Goal: Task Accomplishment & Management: Complete application form

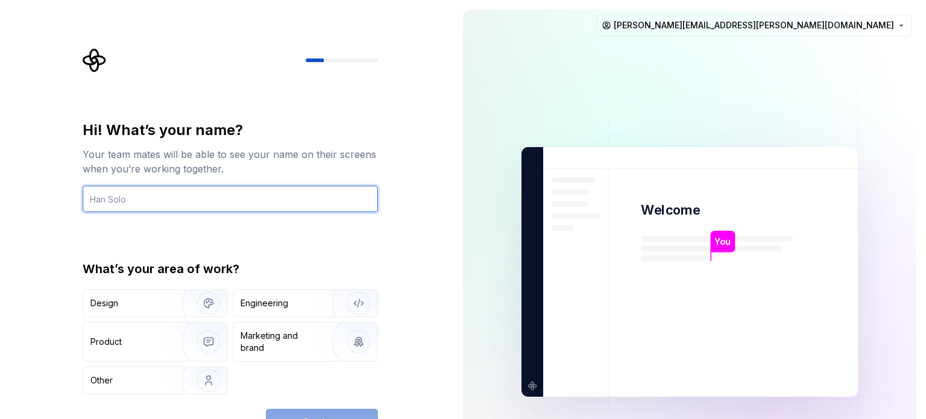
drag, startPoint x: 793, startPoint y: 149, endPoint x: 209, endPoint y: 210, distance: 587.5
click at [209, 210] on input "text" at bounding box center [230, 199] width 295 height 27
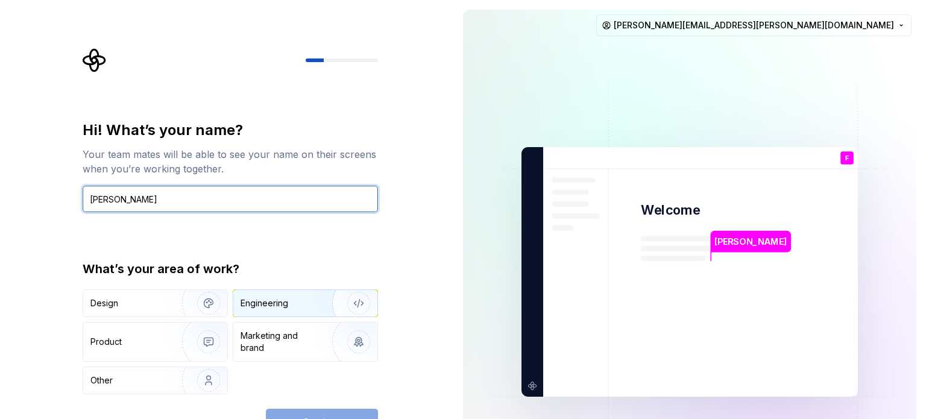
type input "Fernando Ramos"
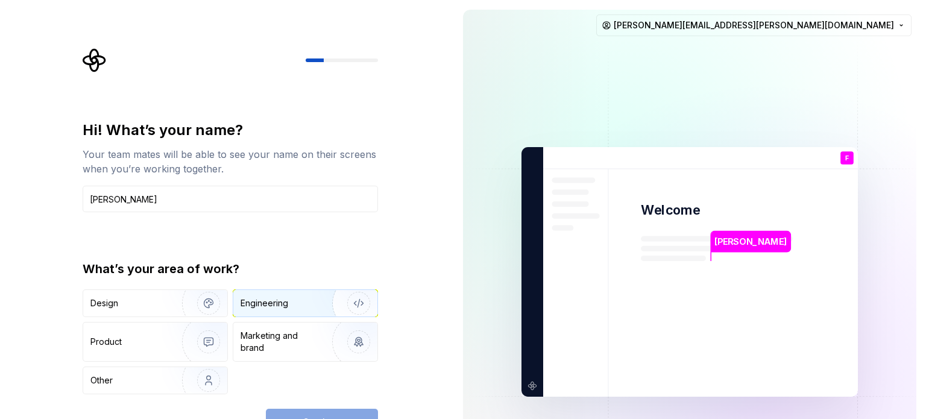
click at [353, 303] on img "button" at bounding box center [350, 303] width 77 height 81
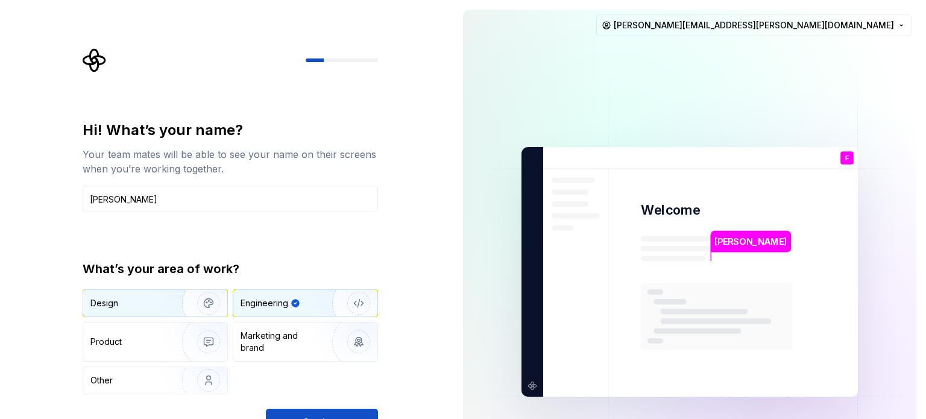
click at [210, 307] on img "button" at bounding box center [200, 303] width 77 height 81
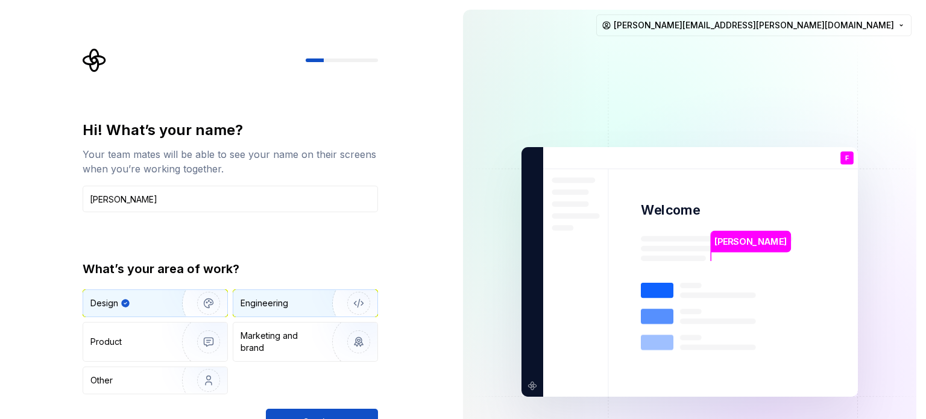
click at [362, 301] on img "button" at bounding box center [350, 303] width 77 height 81
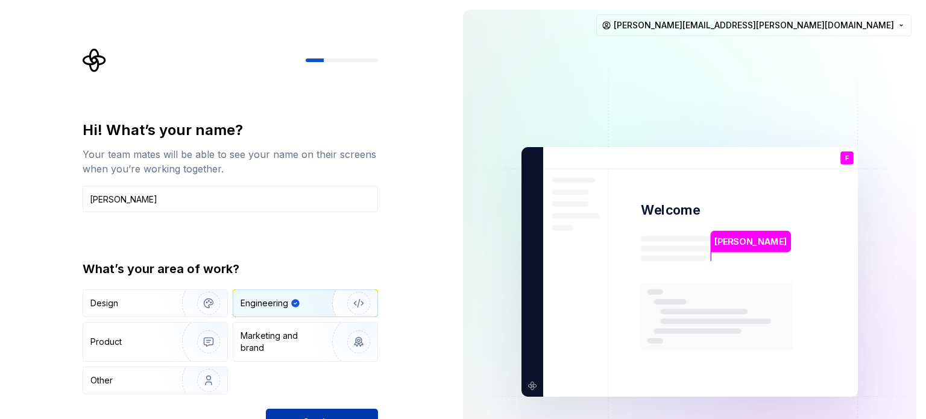
click at [369, 409] on button "Continue" at bounding box center [322, 422] width 112 height 27
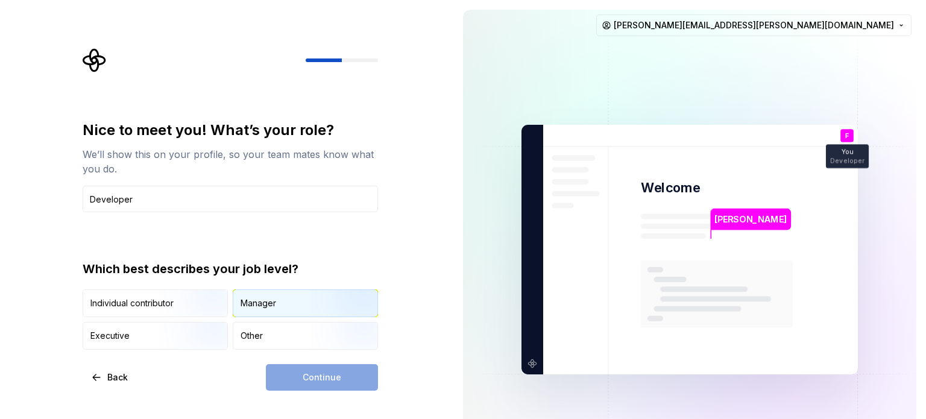
type input "Developer"
click at [261, 303] on div "Manager" at bounding box center [259, 303] width 36 height 12
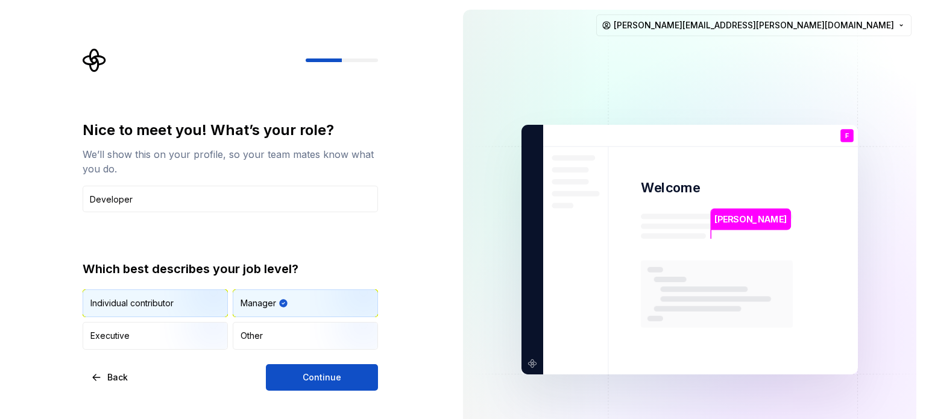
click at [179, 305] on img "button" at bounding box center [198, 318] width 77 height 81
click at [265, 291] on div "Manager" at bounding box center [305, 303] width 144 height 27
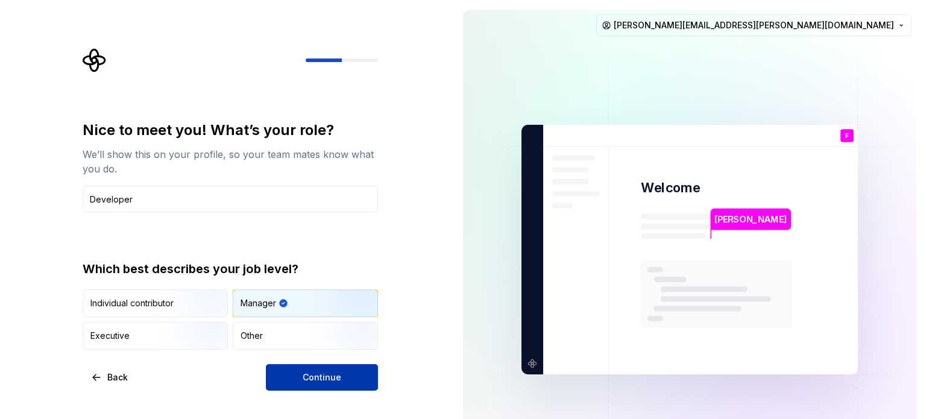
click at [347, 381] on button "Continue" at bounding box center [322, 377] width 112 height 27
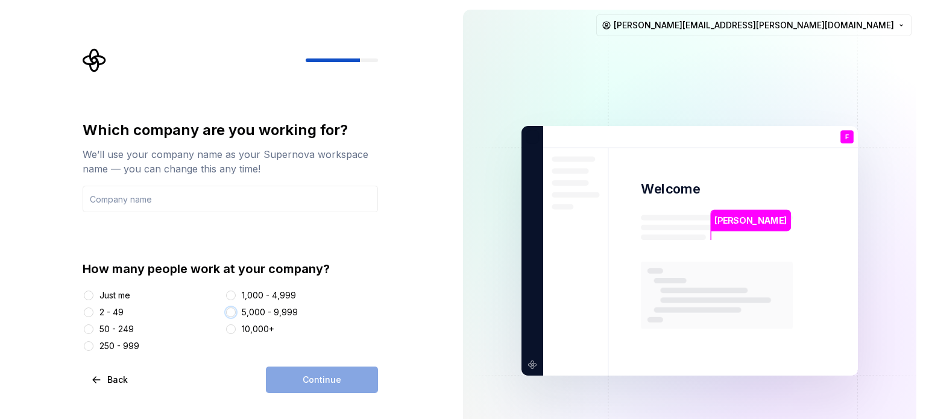
click at [229, 312] on button "5,000 - 9,999" at bounding box center [231, 313] width 10 height 10
click at [167, 200] on input "text" at bounding box center [230, 199] width 295 height 27
click at [122, 303] on div "Just me 2 - 49 50 - 249 250 - 999 1,000 - 4,999 5,000 - 9,999 10,000+" at bounding box center [230, 320] width 295 height 63
click at [116, 313] on div "2 - 49" at bounding box center [111, 312] width 24 height 12
click at [93, 313] on button "2 - 49" at bounding box center [89, 313] width 10 height 10
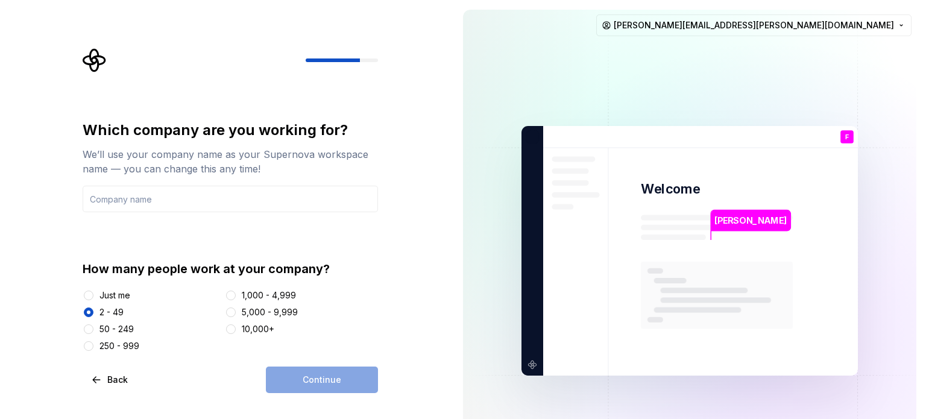
click at [112, 299] on div "Just me" at bounding box center [114, 295] width 31 height 12
click at [93, 299] on button "Just me" at bounding box center [89, 296] width 10 height 10
click at [233, 206] on input "text" at bounding box center [230, 199] width 295 height 27
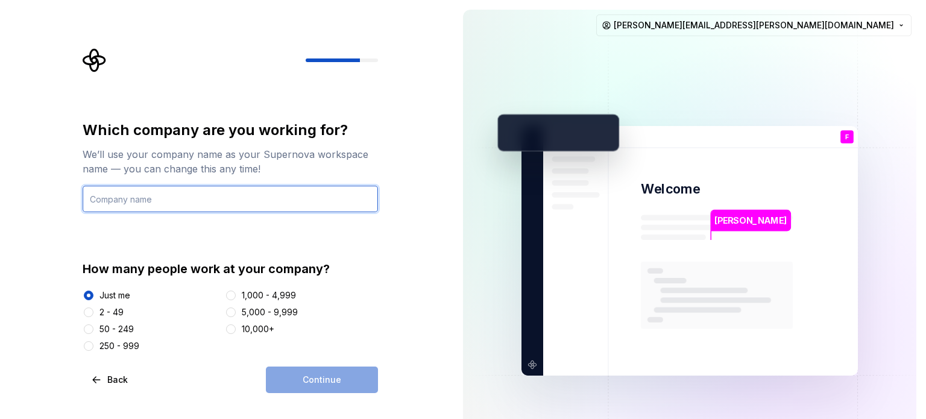
type input "X"
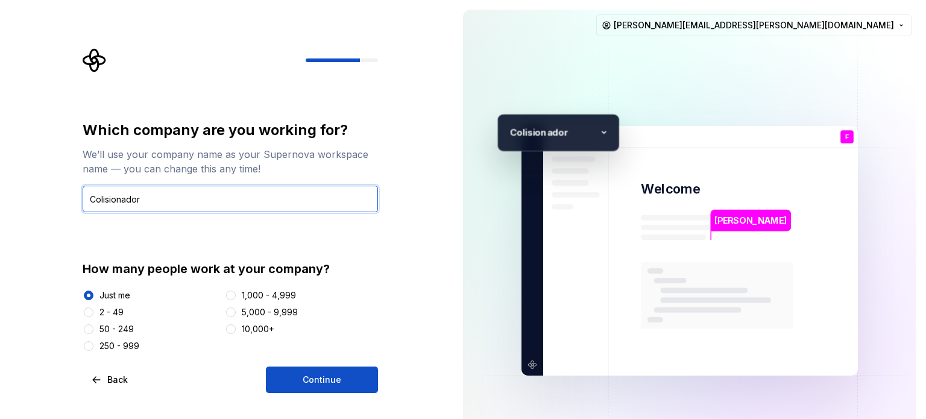
type input "Colisionador"
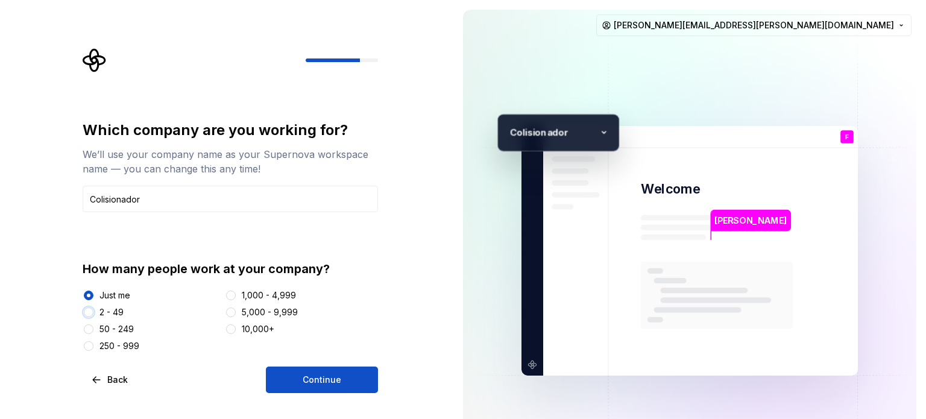
click at [90, 310] on button "2 - 49" at bounding box center [89, 313] width 10 height 10
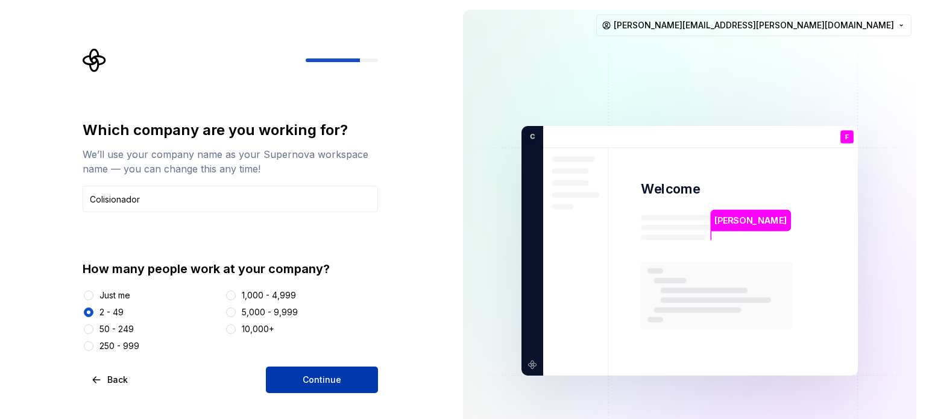
click at [299, 371] on button "Continue" at bounding box center [322, 380] width 112 height 27
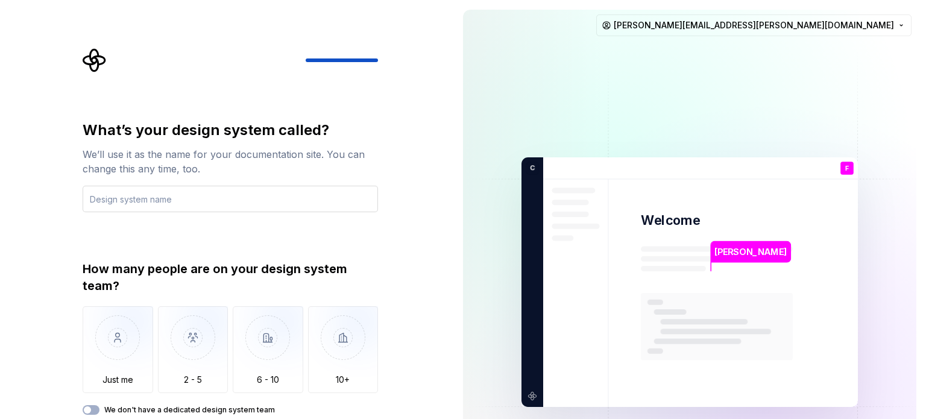
click at [256, 206] on input "text" at bounding box center [230, 199] width 295 height 27
click at [213, 402] on div "How many people are on your design system team? Just me 2 - 5 6 - 10 10+ We don…" at bounding box center [230, 338] width 295 height 154
click at [208, 393] on div "How many people are on your design system team? Just me 2 - 5 6 - 10 10+ We don…" at bounding box center [230, 338] width 295 height 154
click at [194, 363] on img "button" at bounding box center [193, 346] width 71 height 81
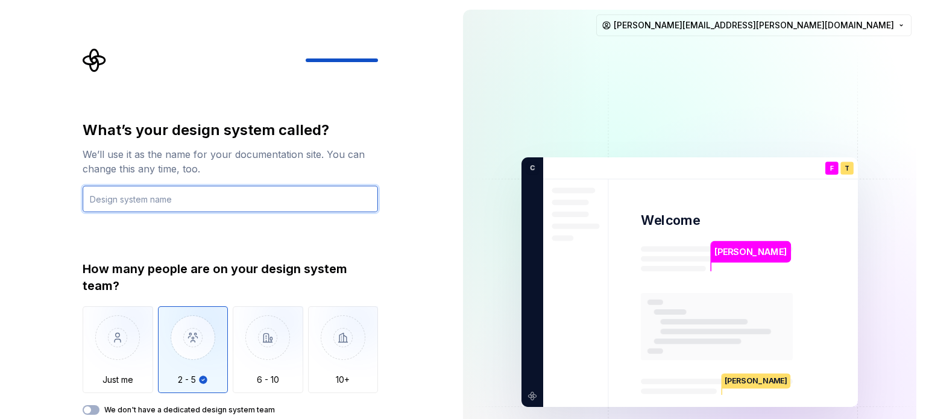
click at [223, 202] on input "text" at bounding box center [230, 199] width 295 height 27
type input "Collider"
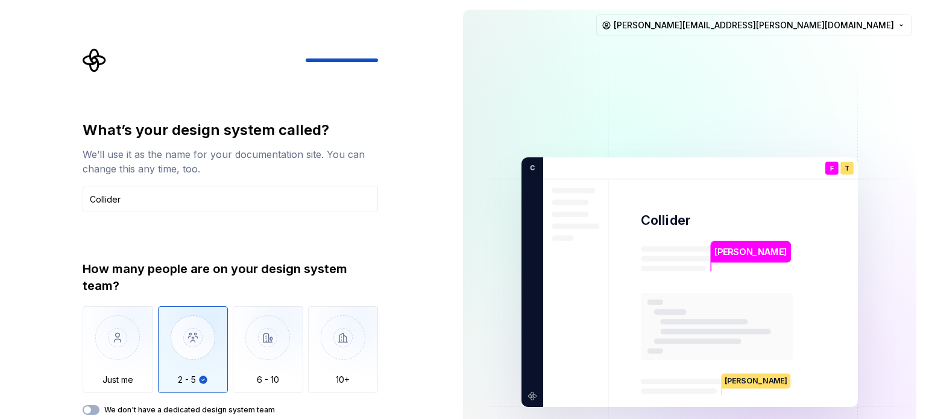
click at [336, 58] on div at bounding box center [378, 60] width 145 height 4
click at [491, 292] on img at bounding box center [690, 283] width 488 height 570
click at [438, 300] on div "What’s your design system called? We’ll use it as the name for your documentati…" at bounding box center [226, 282] width 453 height 564
click at [236, 200] on input "Collider" at bounding box center [230, 199] width 295 height 27
click at [210, 335] on img "button" at bounding box center [193, 346] width 71 height 81
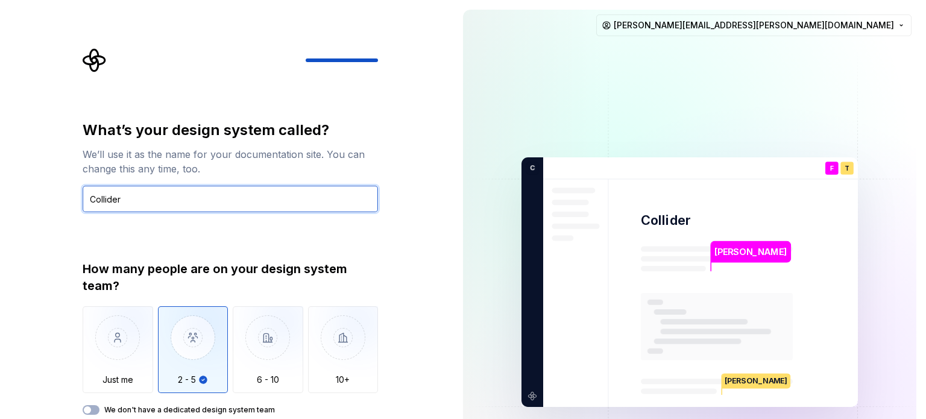
click at [202, 204] on input "Collider" at bounding box center [230, 199] width 295 height 27
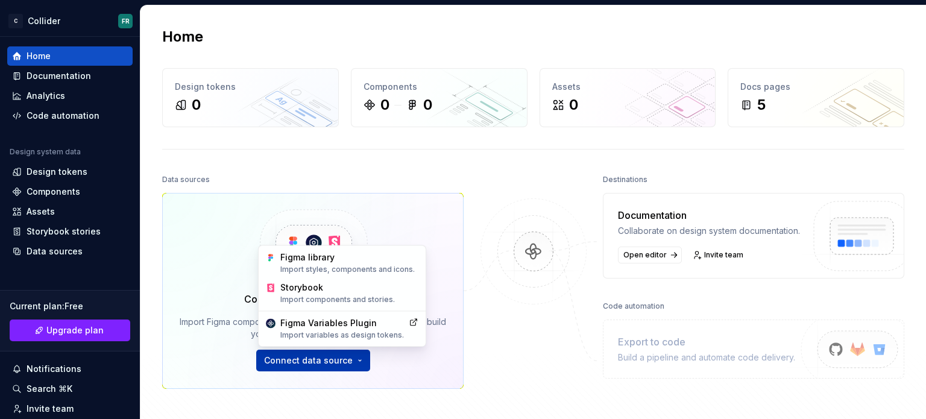
click at [347, 361] on html "C Collider FR Home Documentation Analytics Code automation Design system data D…" at bounding box center [463, 209] width 926 height 419
click at [457, 384] on html "C Collider FR Home Documentation Analytics Code automation Design system data D…" at bounding box center [463, 209] width 926 height 419
click at [364, 356] on html "C Collider FR Home Documentation Analytics Code automation Design system data D…" at bounding box center [463, 209] width 926 height 419
click at [335, 262] on div "Figma library Import styles, components and icons." at bounding box center [349, 262] width 138 height 23
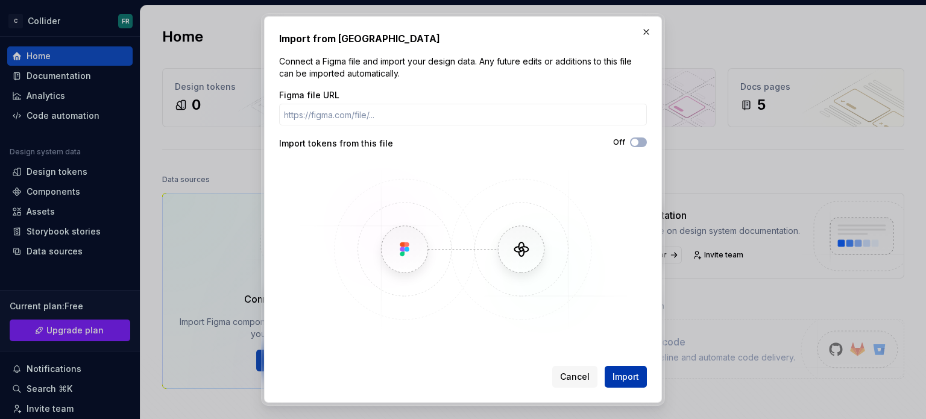
click at [621, 372] on span "Import" at bounding box center [626, 377] width 27 height 12
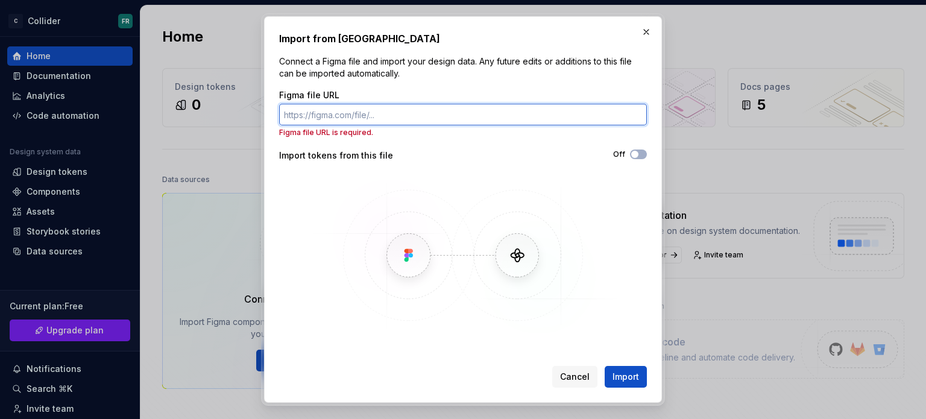
paste input "https://www.figma.com/design/VuxHdHslDvMNir0OgGcGgt/Xignux---Sistema-de-dise%C3…"
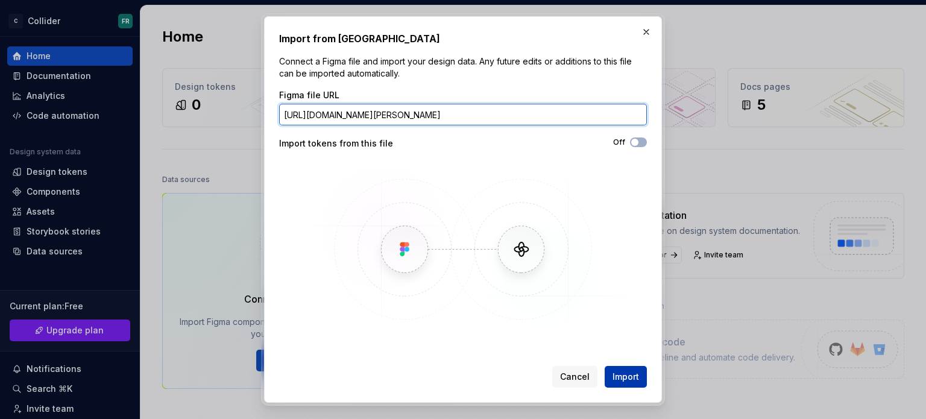
type input "https://www.figma.com/design/VuxHdHslDvMNir0OgGcGgt/Xignux---Sistema-de-dise%C3…"
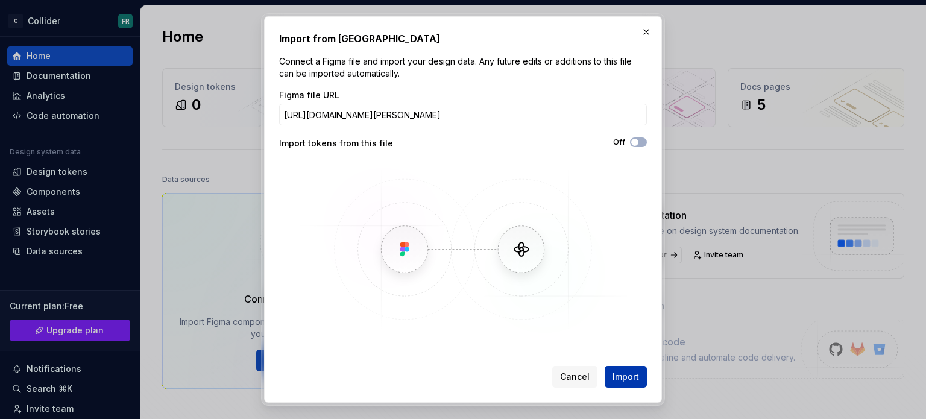
scroll to position [0, 0]
click at [630, 382] on span "Import" at bounding box center [626, 377] width 27 height 12
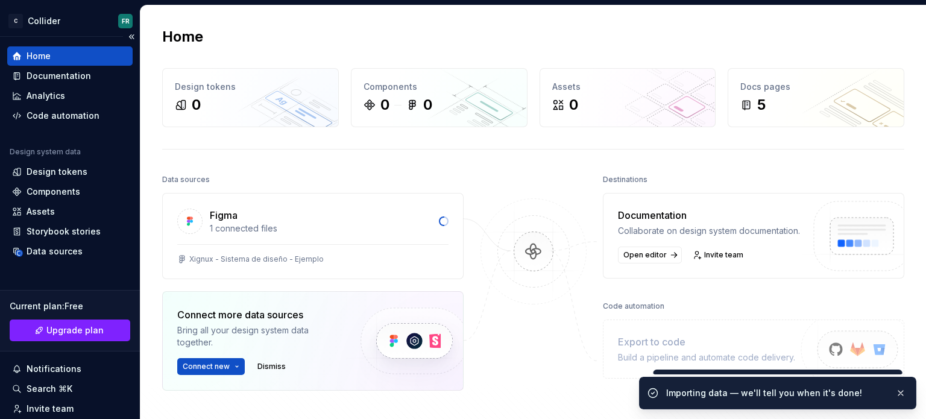
scroll to position [31, 0]
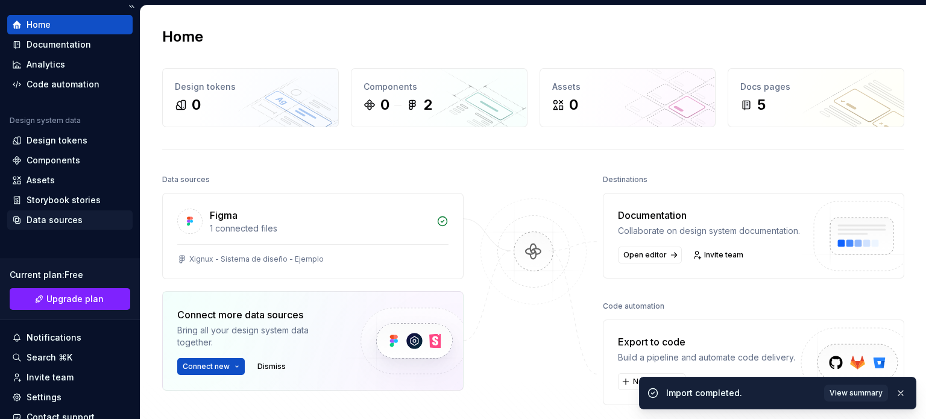
click at [65, 215] on div "Data sources" at bounding box center [55, 220] width 56 height 12
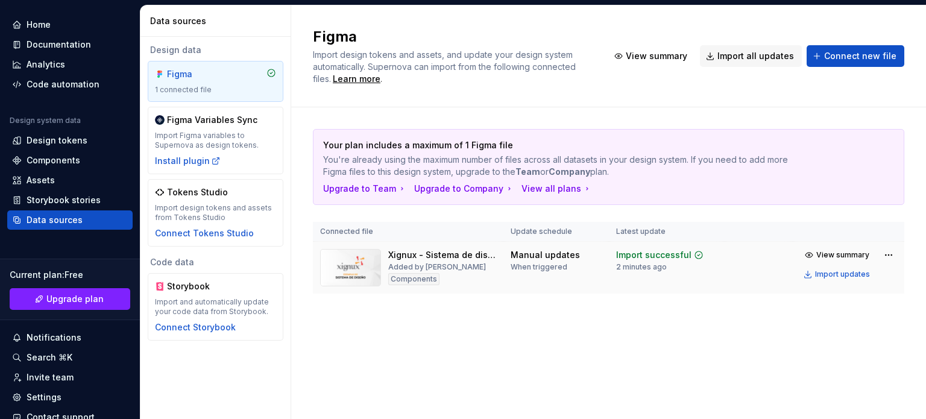
click at [357, 264] on img at bounding box center [350, 267] width 61 height 37
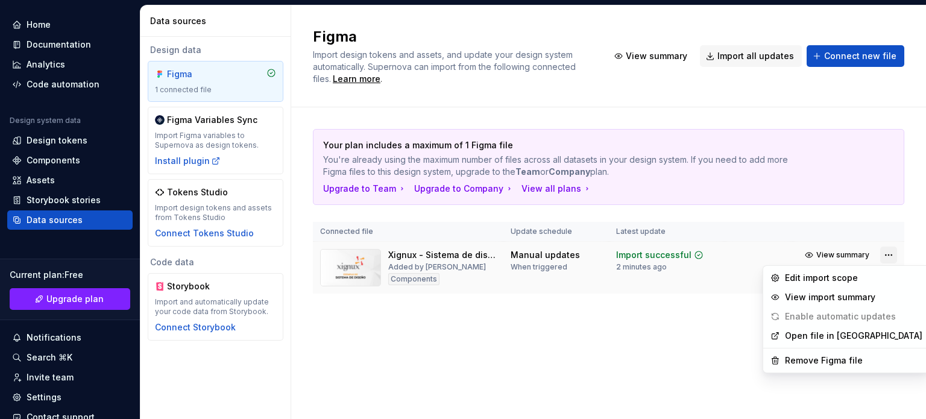
click at [891, 251] on html "C Collider FR Home Documentation Analytics Code automation Design system data D…" at bounding box center [463, 209] width 926 height 419
click at [443, 260] on html "C Collider FR Home Documentation Analytics Code automation Design system data D…" at bounding box center [463, 209] width 926 height 419
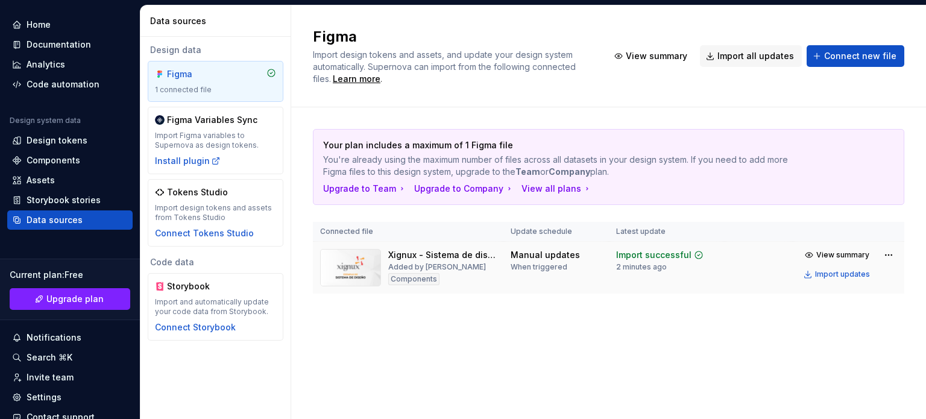
click at [329, 267] on img at bounding box center [350, 267] width 61 height 37
click at [362, 273] on img at bounding box center [350, 267] width 61 height 37
click at [482, 257] on div "Xignux - Sistema de diseño - Ejemplo" at bounding box center [442, 255] width 108 height 12
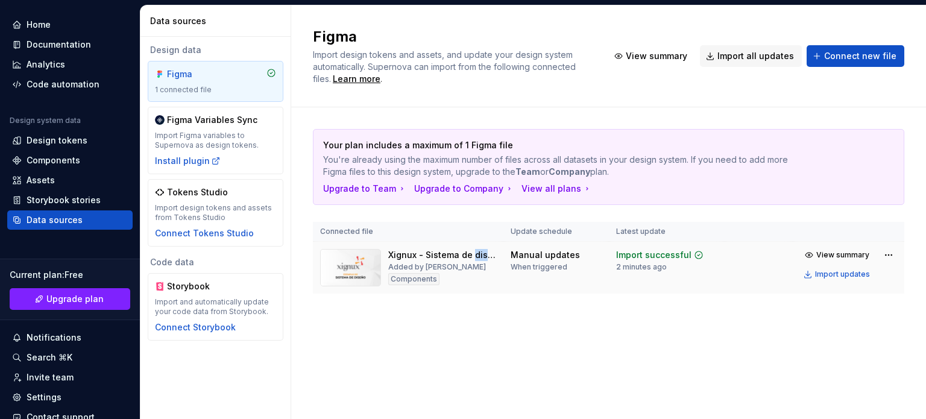
click at [482, 257] on div "Xignux - Sistema de diseño - Ejemplo" at bounding box center [442, 255] width 108 height 12
click at [560, 262] on div "When triggered" at bounding box center [539, 267] width 57 height 10
click at [399, 246] on td "Xignux - Sistema de diseño - Ejemplo Added by Fernando Ramos Components" at bounding box center [408, 268] width 191 height 52
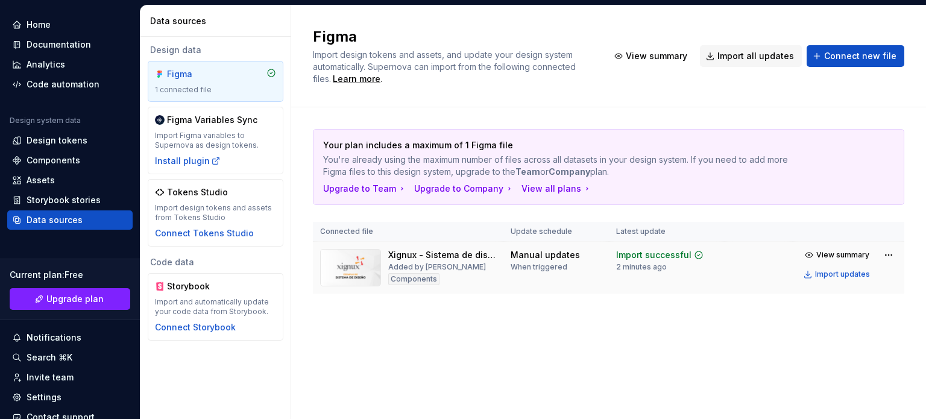
click at [384, 260] on div "Xignux - Sistema de diseño - Ejemplo Added by Fernando Ramos Components" at bounding box center [408, 267] width 176 height 37
click at [430, 254] on div "Xignux - Sistema de diseño - Ejemplo" at bounding box center [442, 255] width 108 height 12
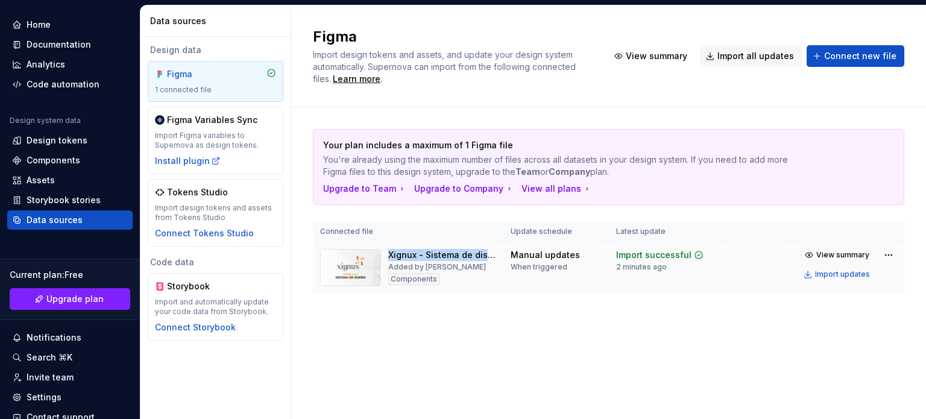
click at [430, 254] on div "Xignux - Sistema de diseño - Ejemplo" at bounding box center [442, 255] width 108 height 12
click at [868, 259] on span "View summary" at bounding box center [842, 255] width 53 height 10
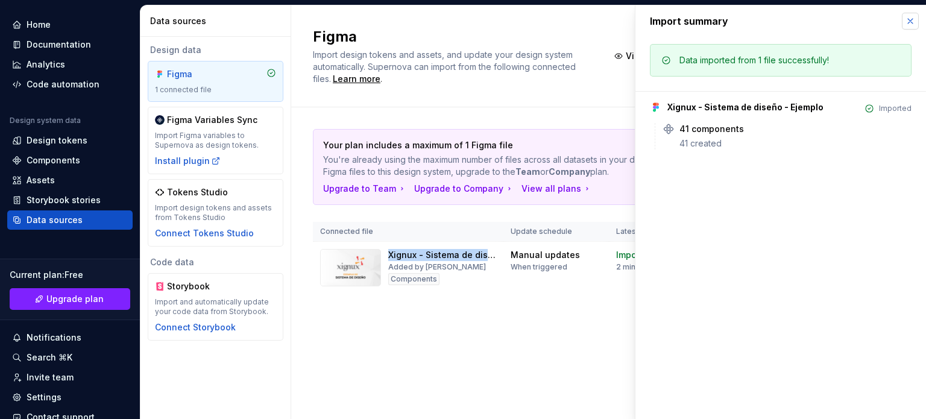
click at [912, 25] on button "button" at bounding box center [910, 21] width 17 height 17
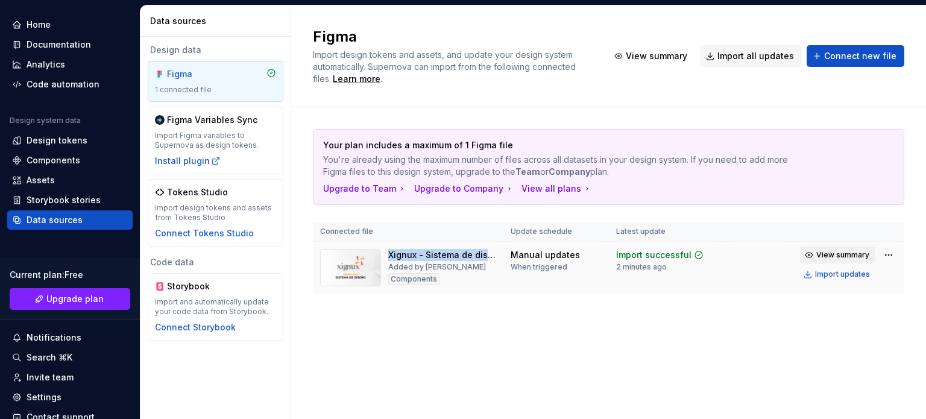
click at [856, 254] on span "View summary" at bounding box center [842, 255] width 53 height 10
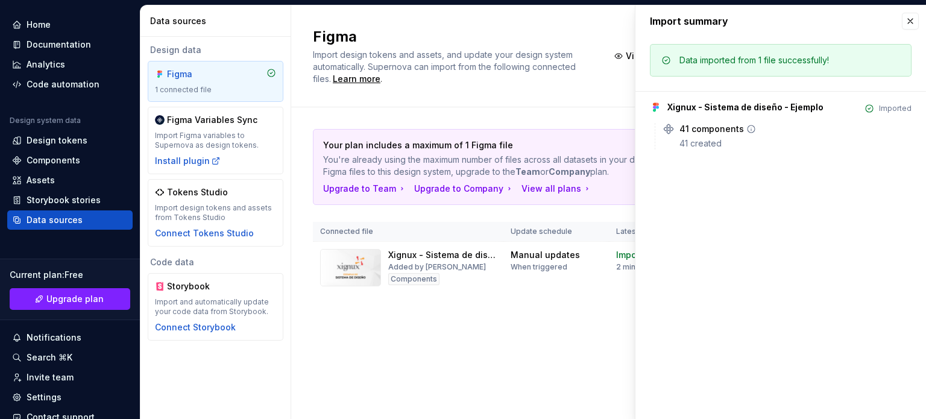
click at [690, 132] on div "41 components" at bounding box center [712, 129] width 65 height 12
click at [670, 130] on icon at bounding box center [669, 129] width 12 height 12
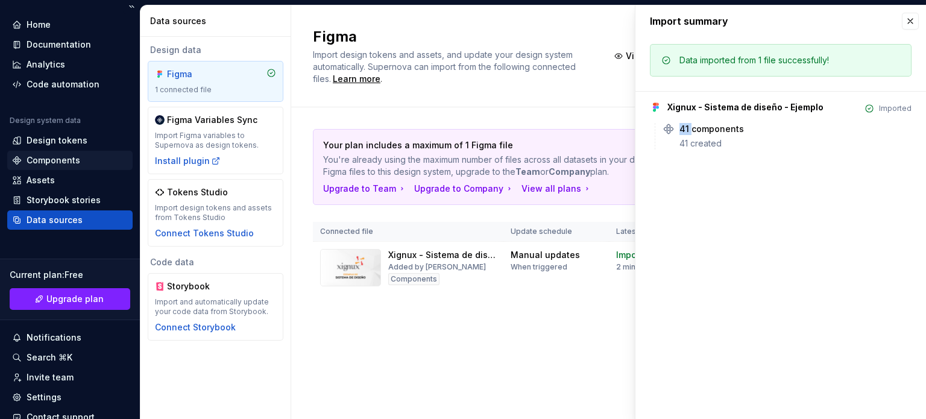
click at [36, 163] on div "Components" at bounding box center [54, 160] width 54 height 12
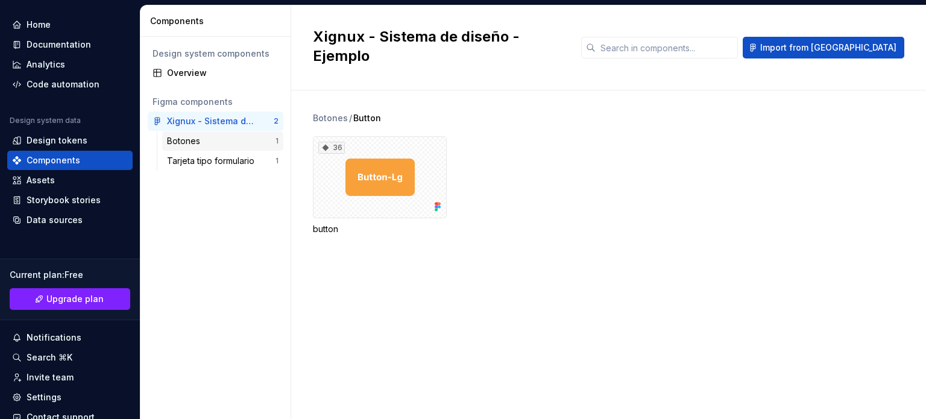
click at [181, 136] on div "Botones" at bounding box center [186, 141] width 38 height 12
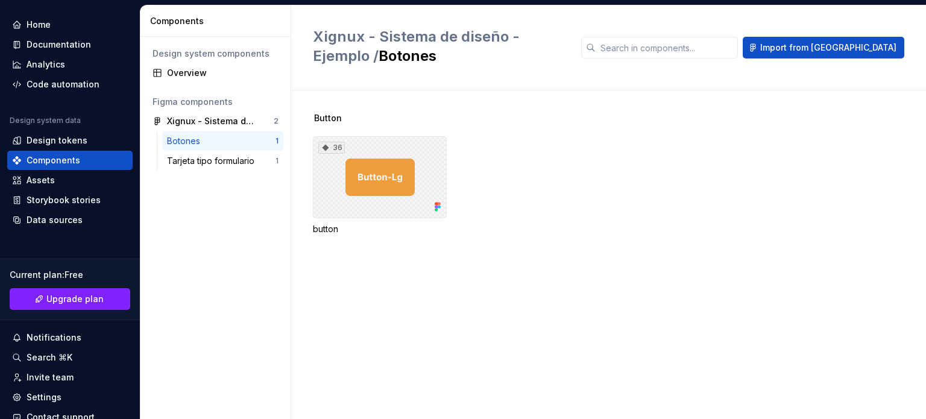
click at [400, 171] on div "36" at bounding box center [380, 177] width 134 height 82
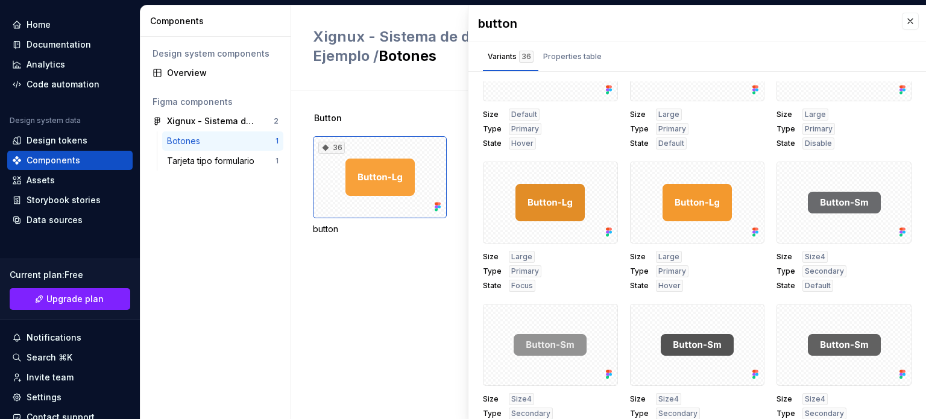
scroll to position [126, 0]
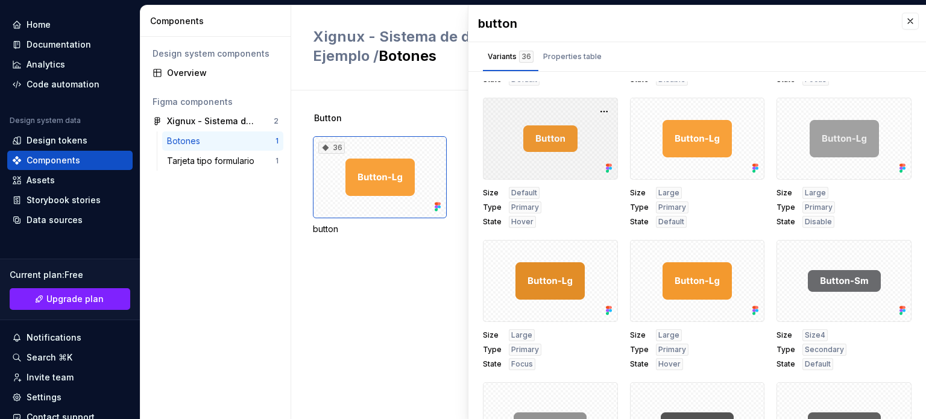
click at [548, 136] on div at bounding box center [550, 139] width 135 height 82
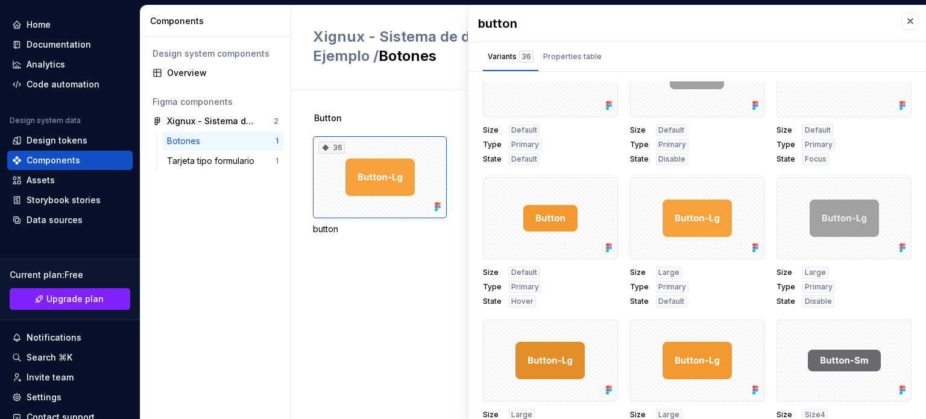
scroll to position [0, 0]
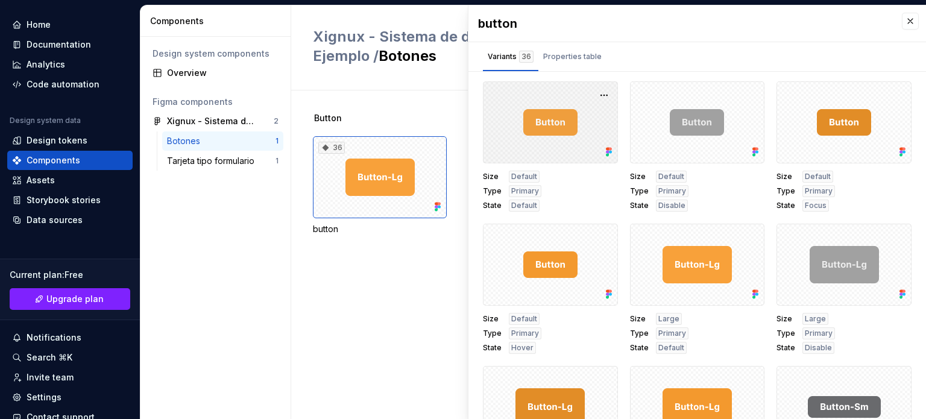
click at [550, 131] on div at bounding box center [550, 122] width 135 height 82
click at [558, 126] on div at bounding box center [550, 122] width 135 height 82
click at [218, 163] on div "Tarjeta tipo formulario" at bounding box center [213, 161] width 92 height 12
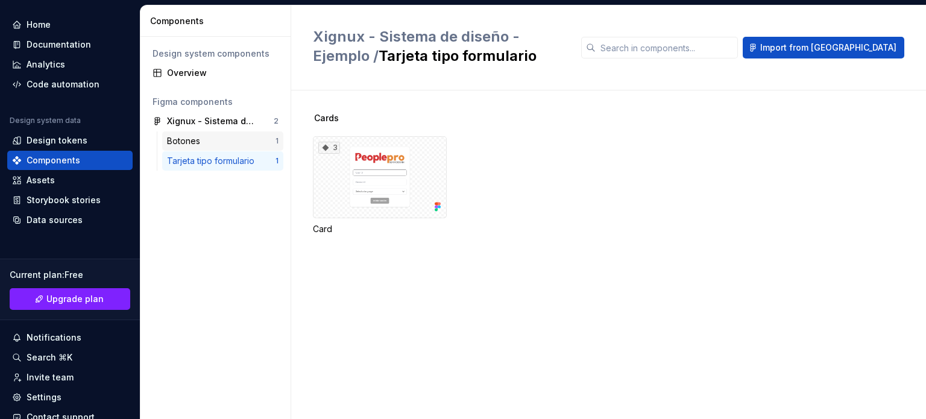
click at [251, 142] on div "Botones" at bounding box center [221, 141] width 109 height 12
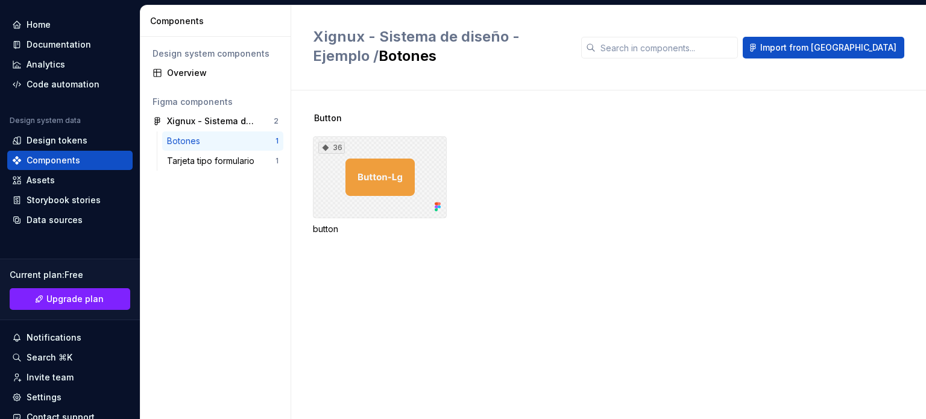
click at [384, 172] on div "36" at bounding box center [380, 177] width 134 height 82
